Goal: Task Accomplishment & Management: Manage account settings

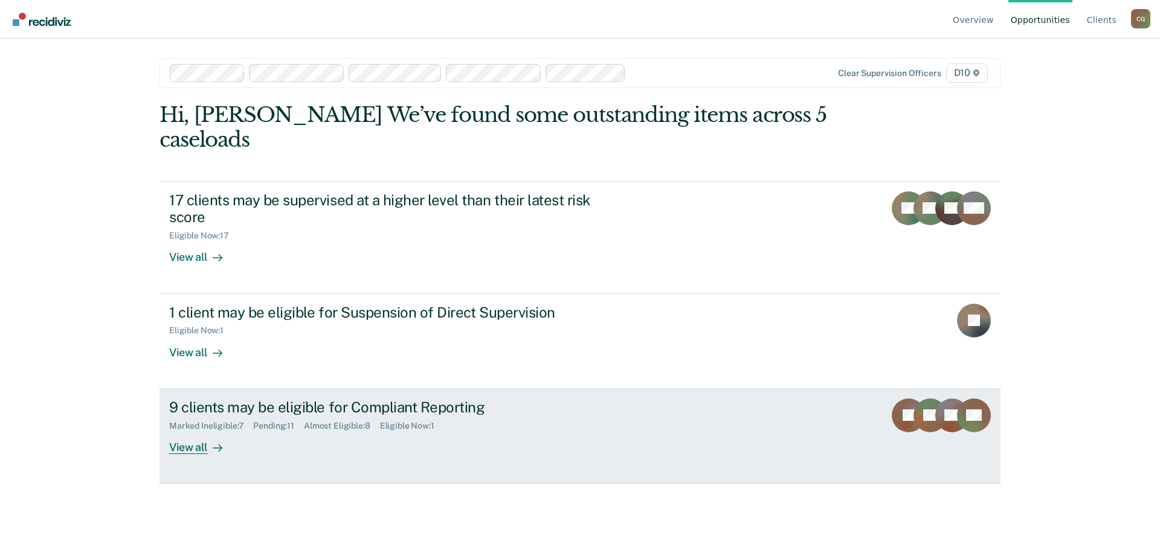
click at [527, 416] on div "Marked Ineligible : 7 Pending : 11 Almost Eligible : 8 Eligible Now : 1" at bounding box center [381, 423] width 424 height 15
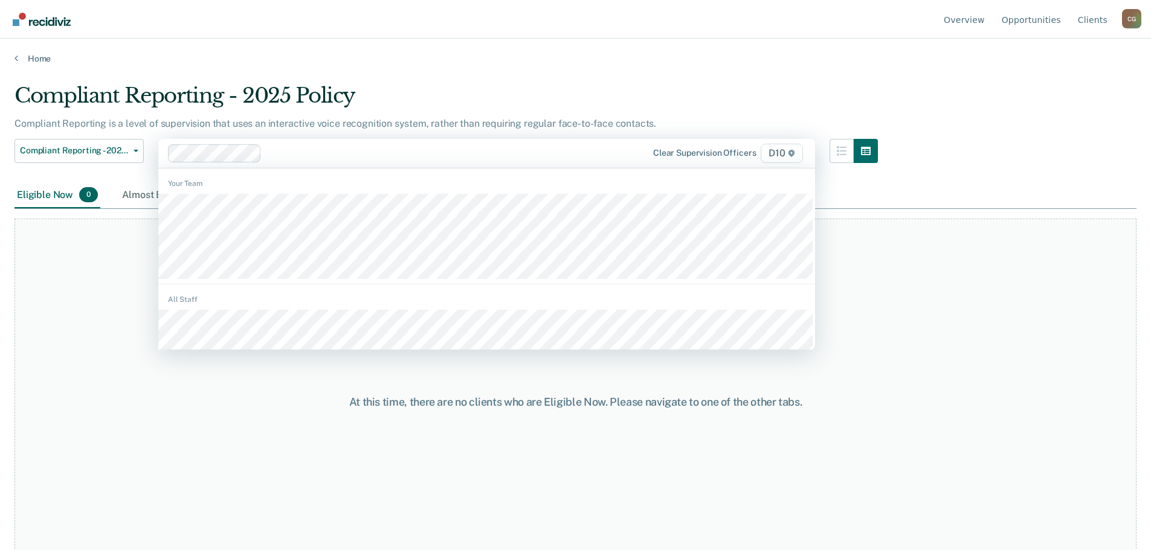
click at [123, 269] on div "At this time, there are no clients who are Eligible Now. Please navigate to one…" at bounding box center [576, 402] width 1122 height 367
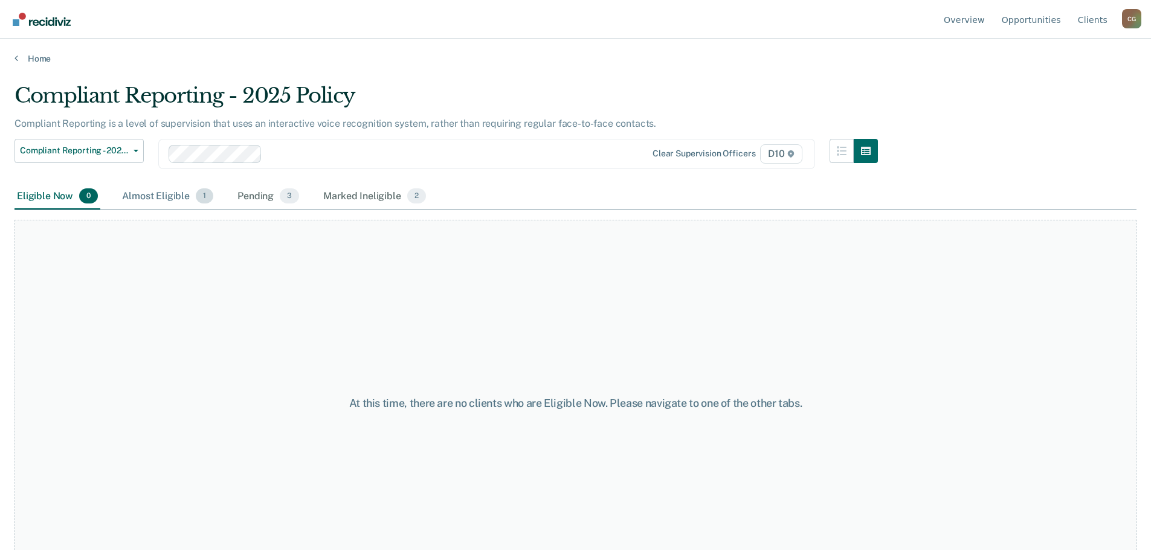
click at [163, 198] on div "Almost Eligible 1" at bounding box center [168, 197] width 96 height 27
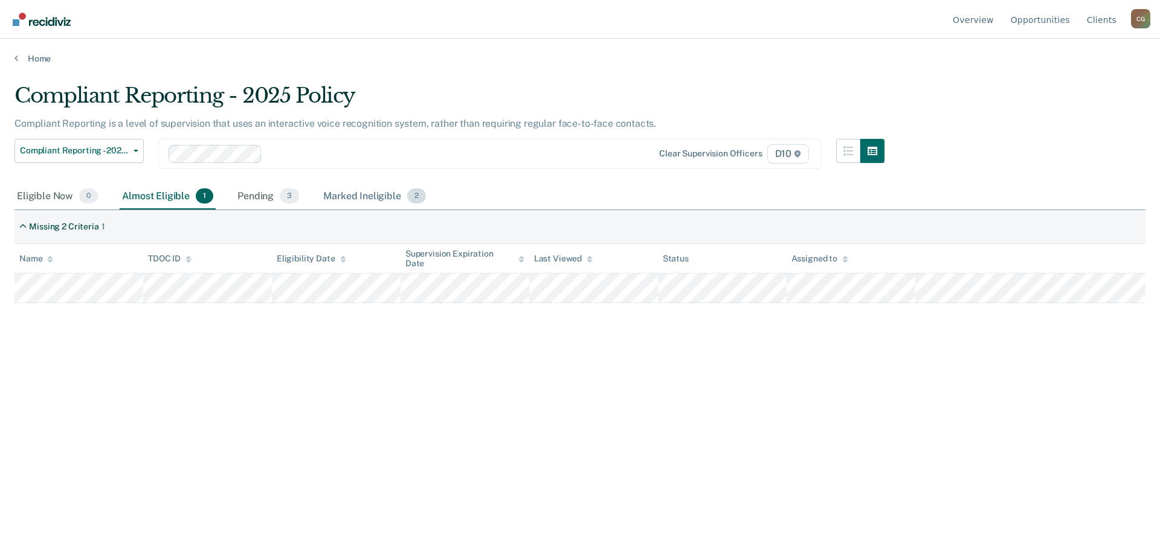
click at [350, 196] on div "Marked Ineligible 2" at bounding box center [375, 197] width 108 height 27
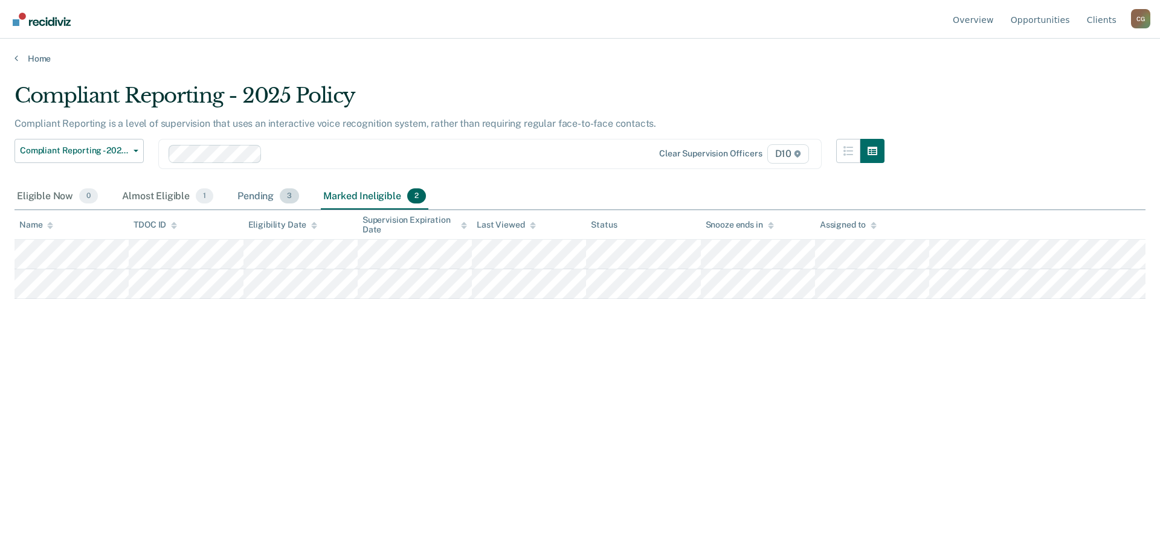
click at [255, 193] on div "Pending 3" at bounding box center [268, 197] width 66 height 27
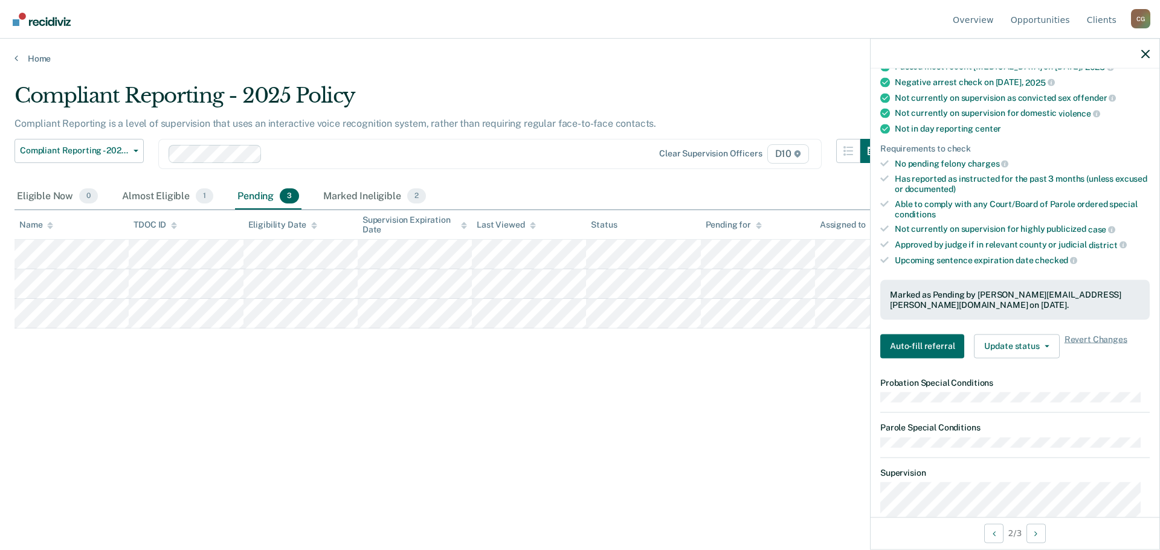
scroll to position [192, 0]
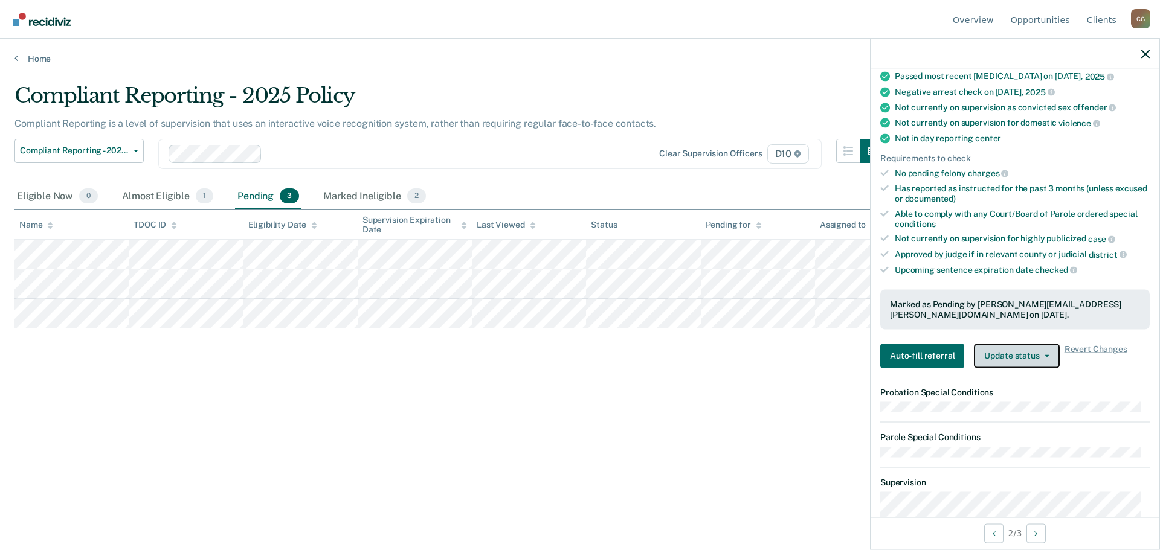
click at [1046, 355] on icon "button" at bounding box center [1047, 356] width 5 height 2
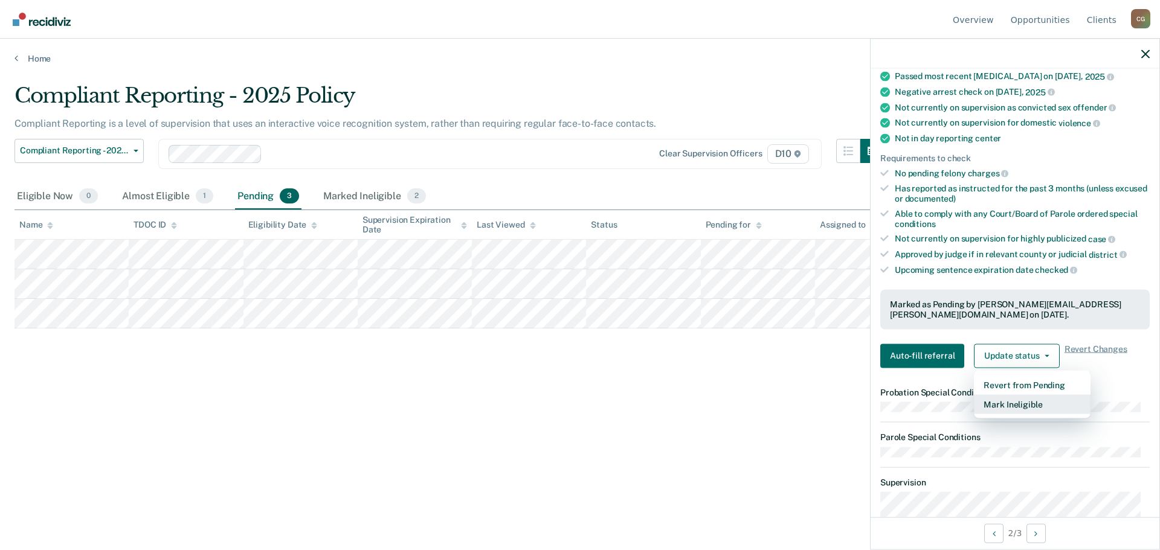
click at [1024, 404] on button "Mark Ineligible" at bounding box center [1032, 404] width 117 height 19
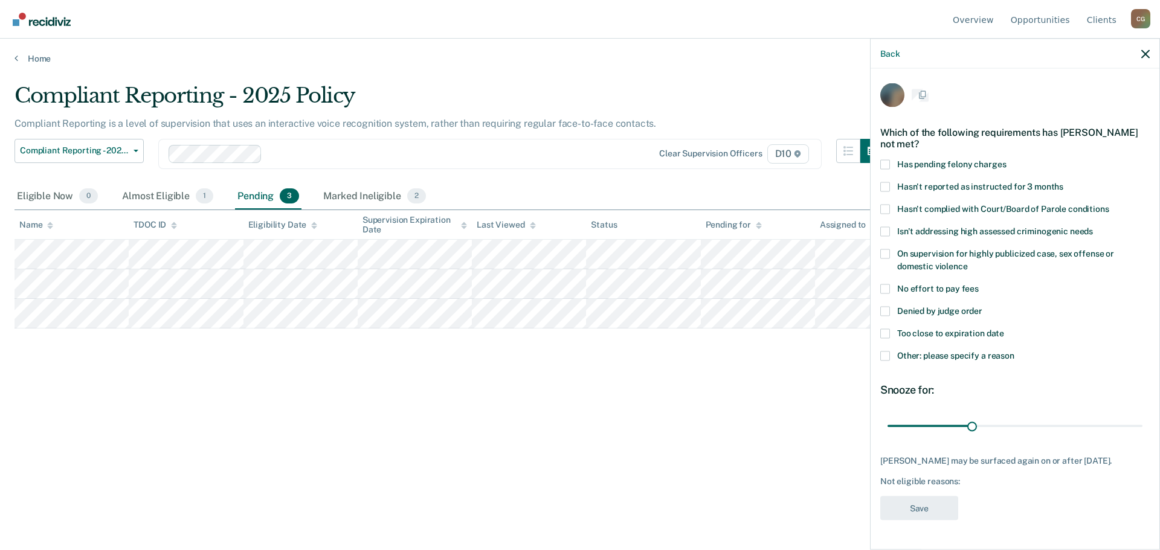
scroll to position [0, 0]
click at [883, 310] on span at bounding box center [885, 313] width 10 height 10
click at [982, 308] on input "Denied by judge order" at bounding box center [982, 308] width 0 height 0
click at [934, 506] on button "Save" at bounding box center [919, 509] width 78 height 25
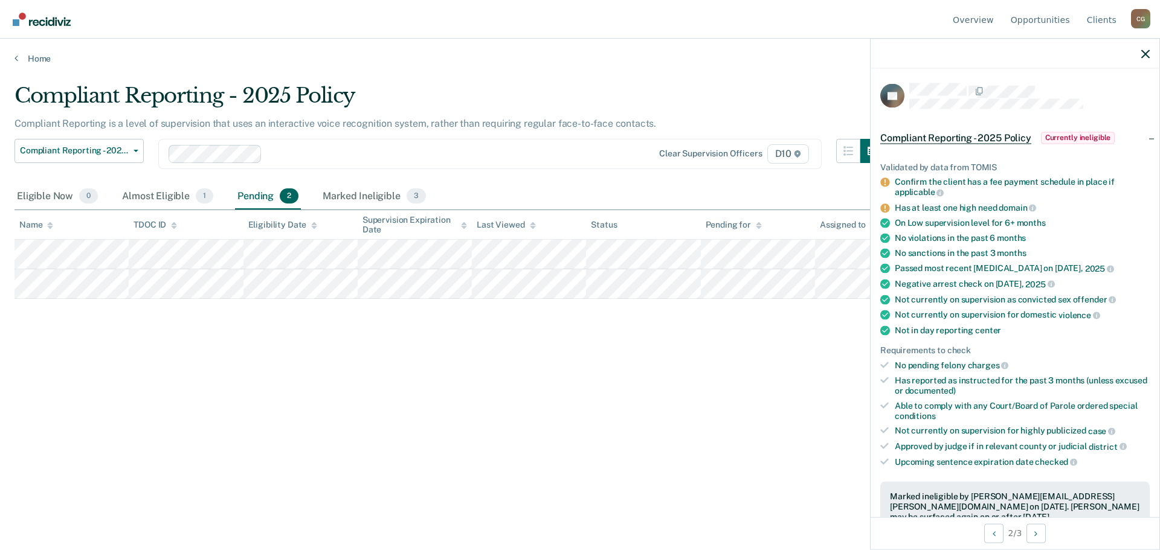
click at [748, 370] on div "Compliant Reporting - 2025 Policy Compliant Reporting is a level of supervision…" at bounding box center [580, 271] width 1131 height 376
click at [1146, 56] on icon "button" at bounding box center [1145, 54] width 8 height 8
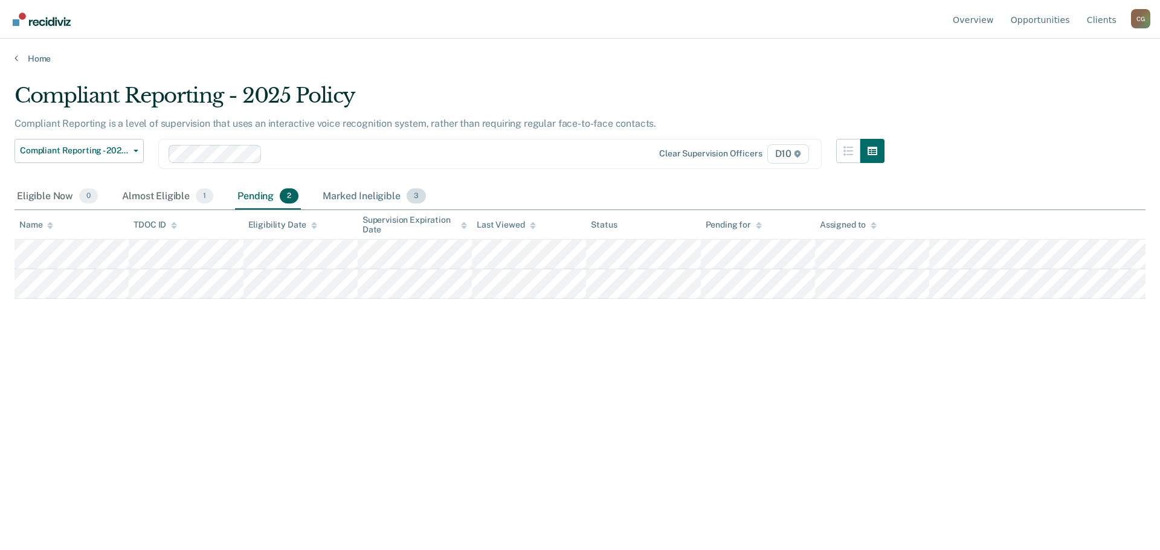
click at [363, 196] on div "Marked Ineligible 3" at bounding box center [374, 197] width 108 height 27
